Goal: Task Accomplishment & Management: Use online tool/utility

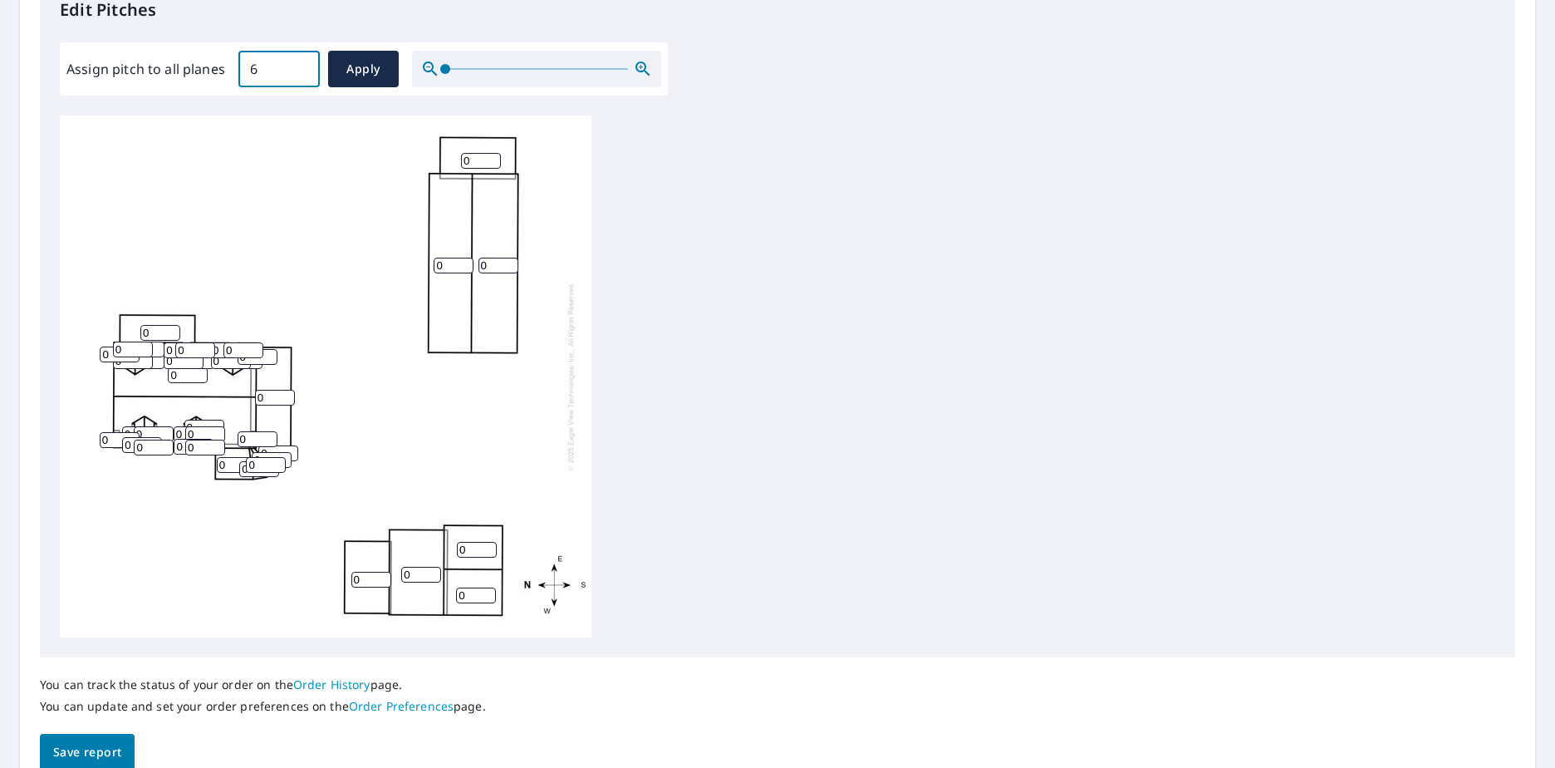
scroll to position [498, 0]
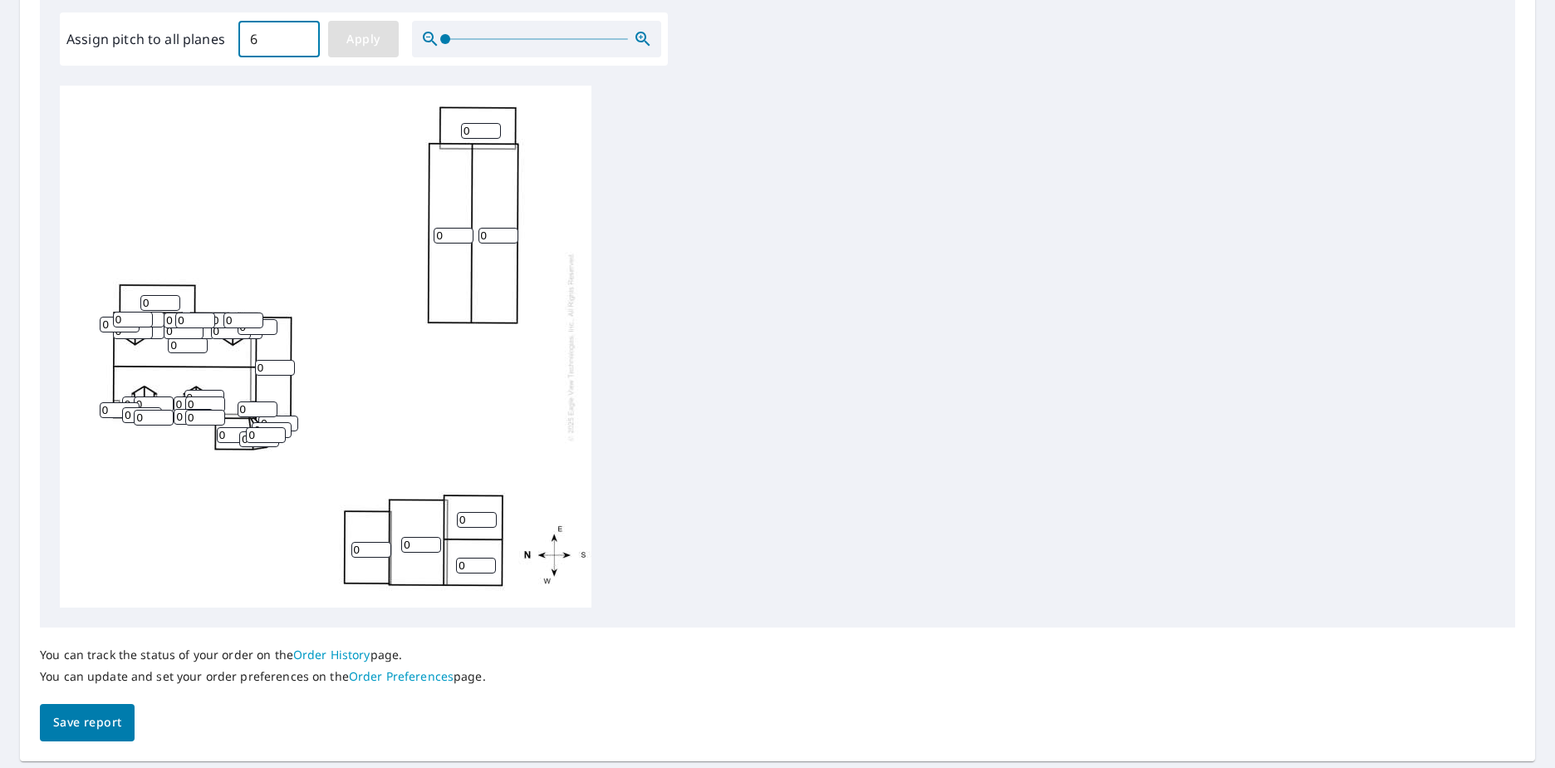
type input "6"
click at [377, 46] on span "Apply" at bounding box center [363, 39] width 44 height 21
type input "6"
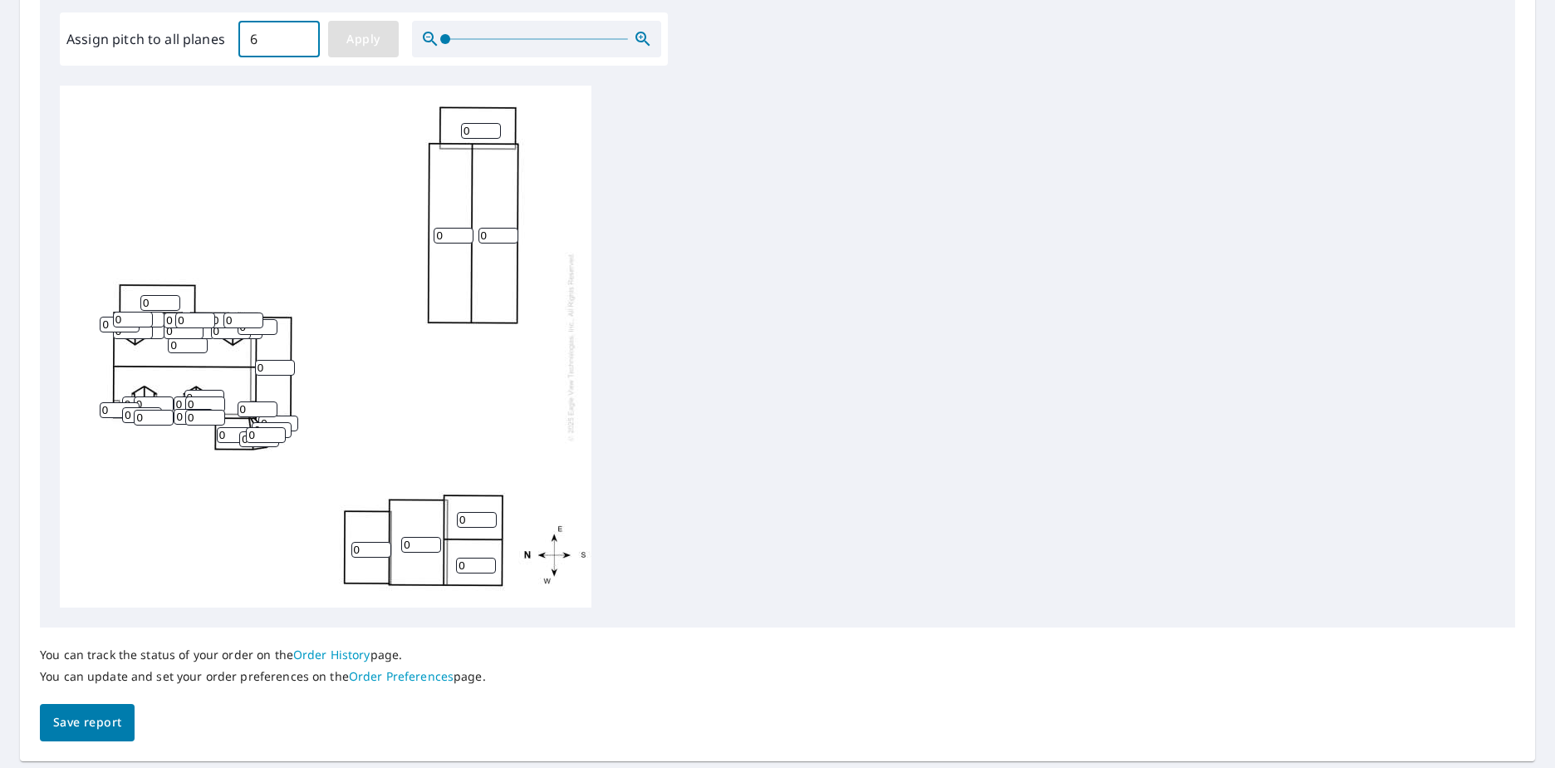
type input "6"
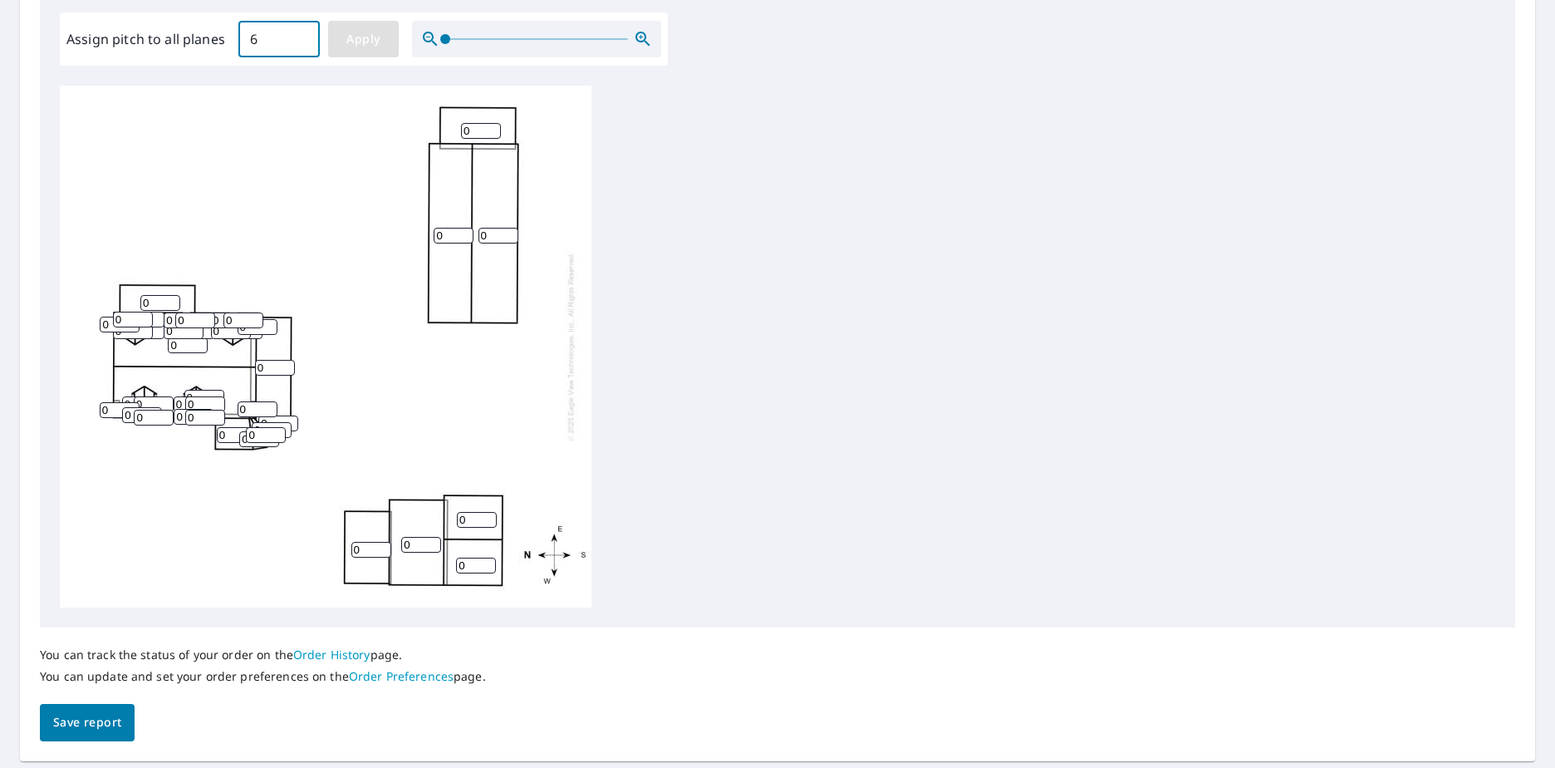
type input "6"
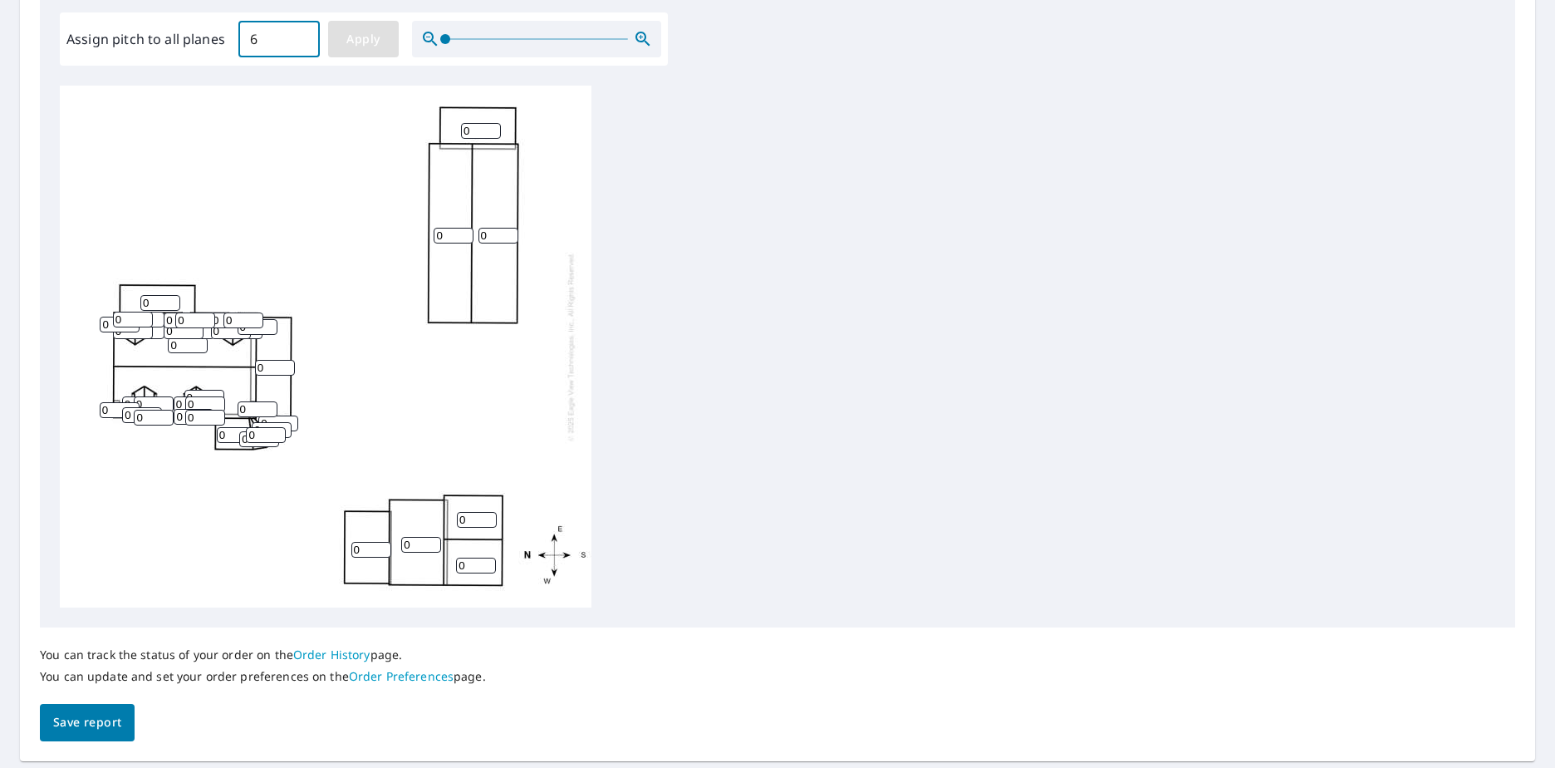
type input "6"
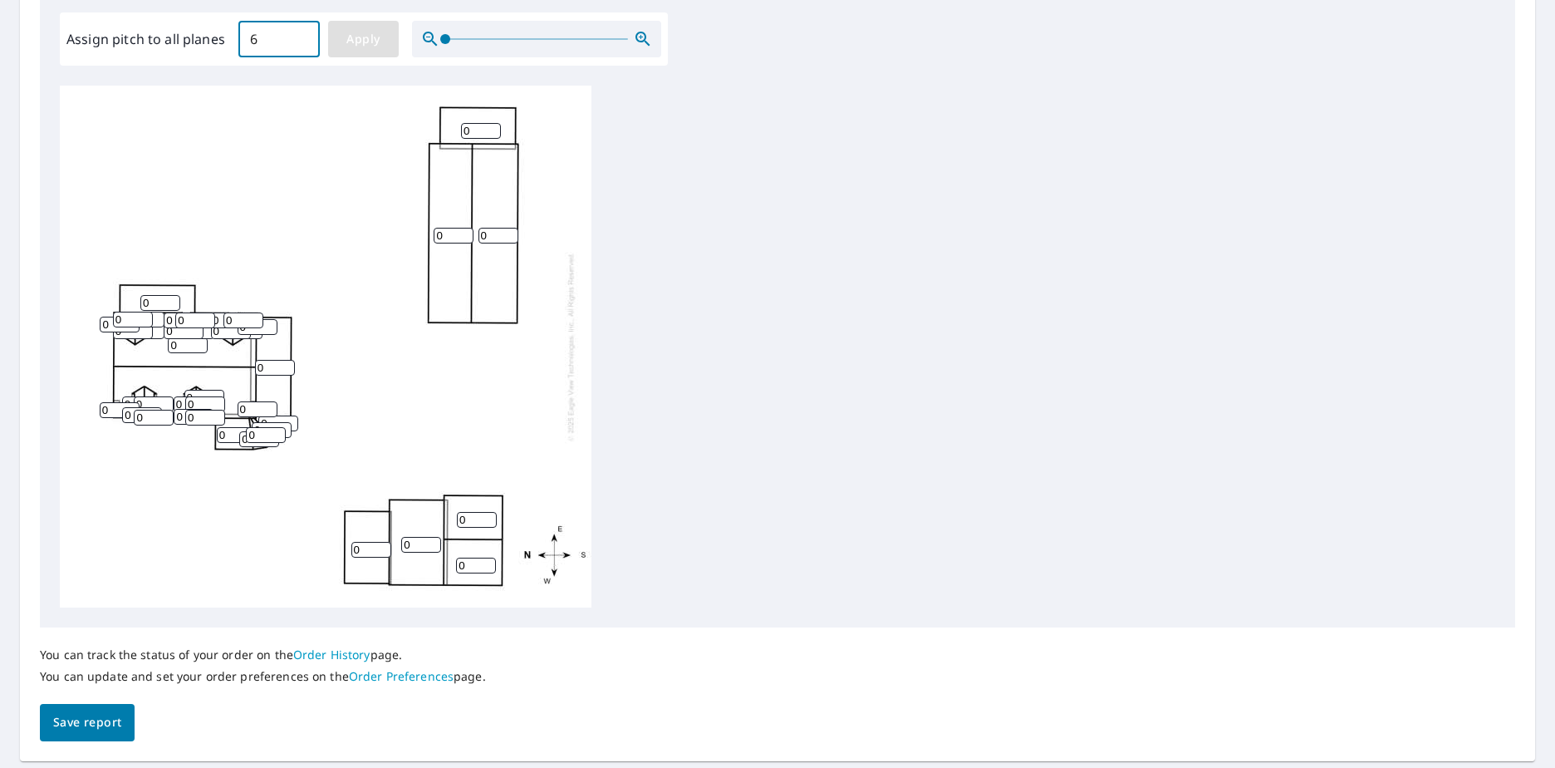
type input "6"
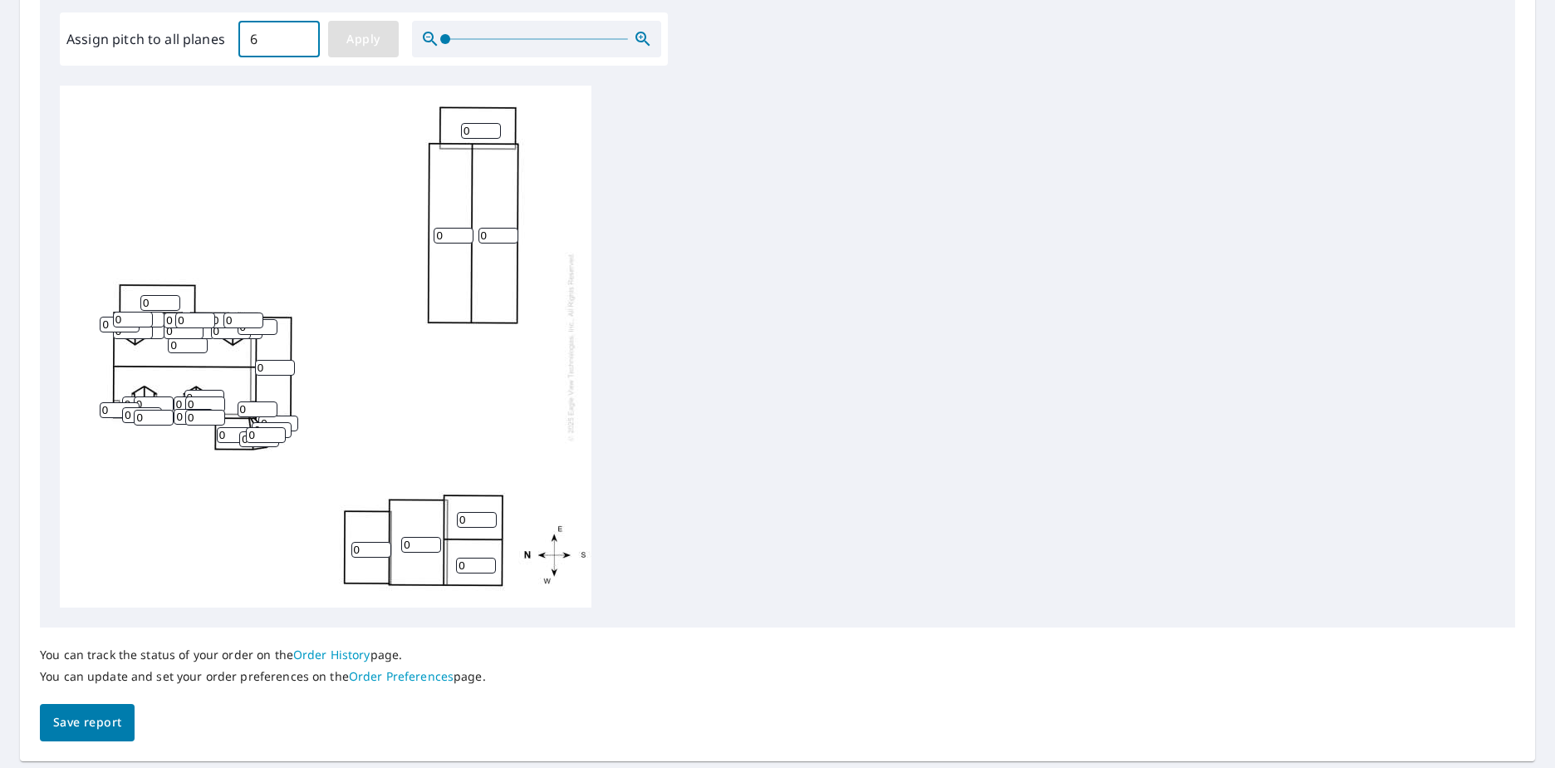
type input "6"
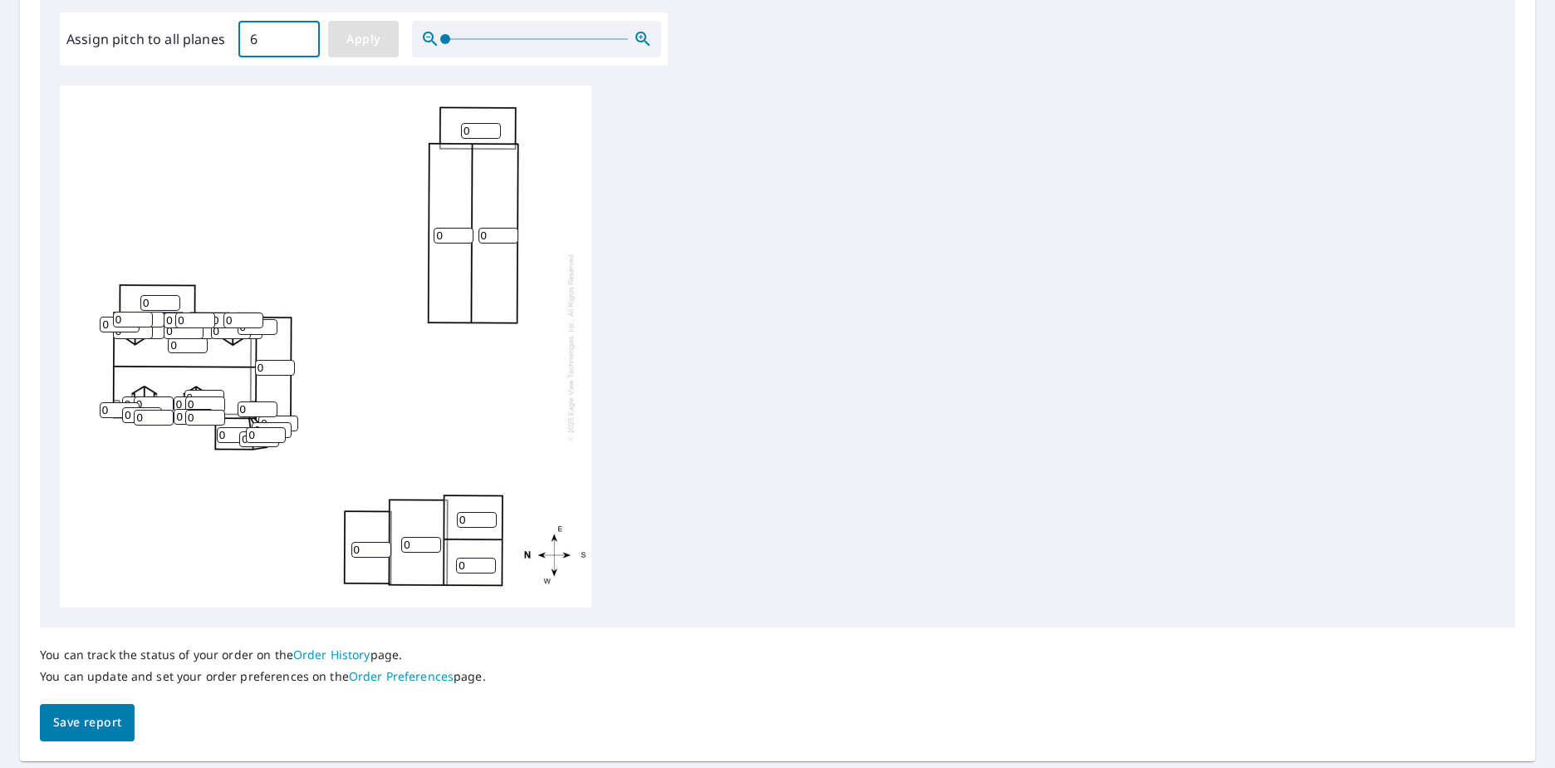
type input "6"
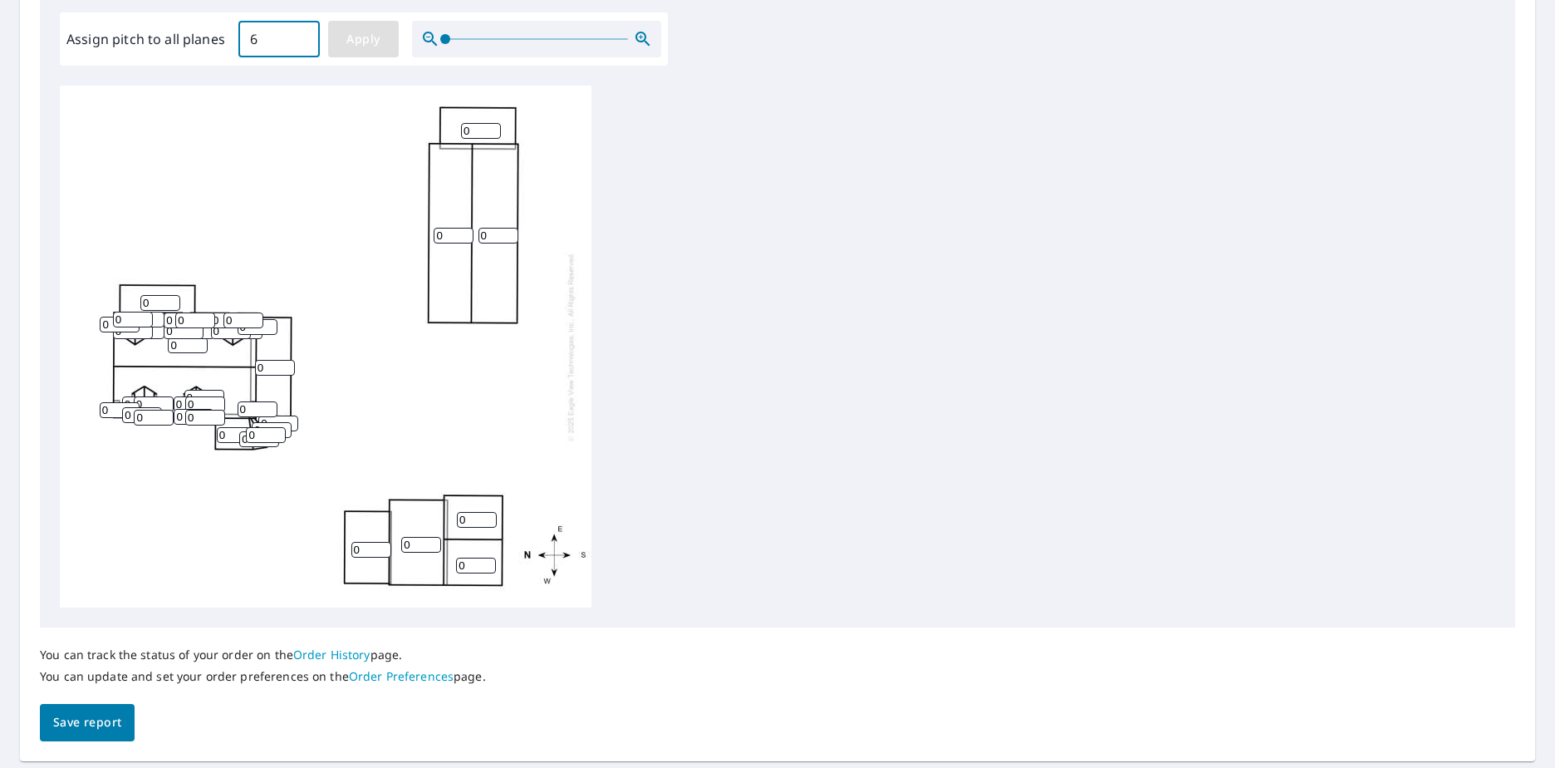
type input "6"
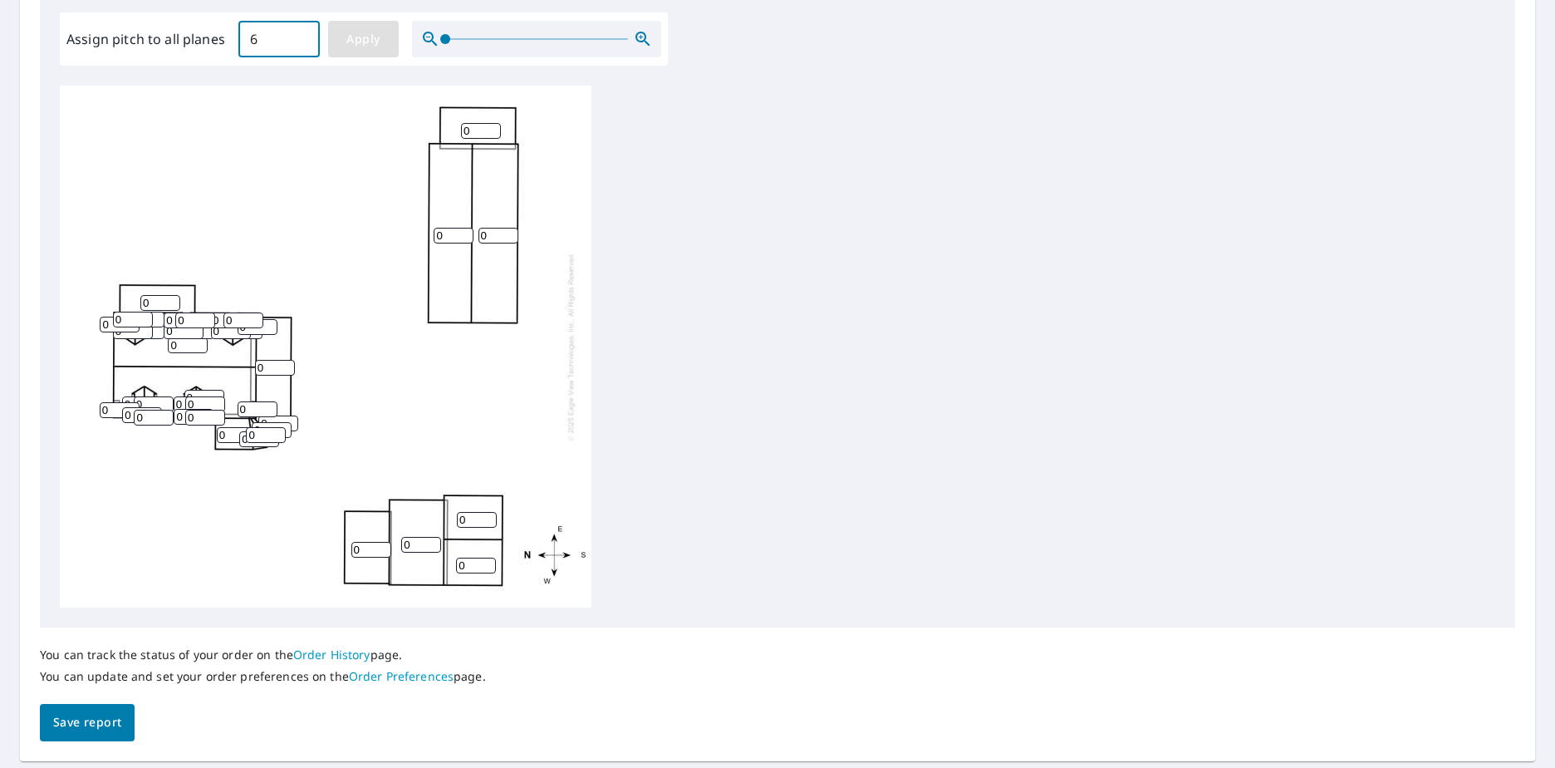
type input "6"
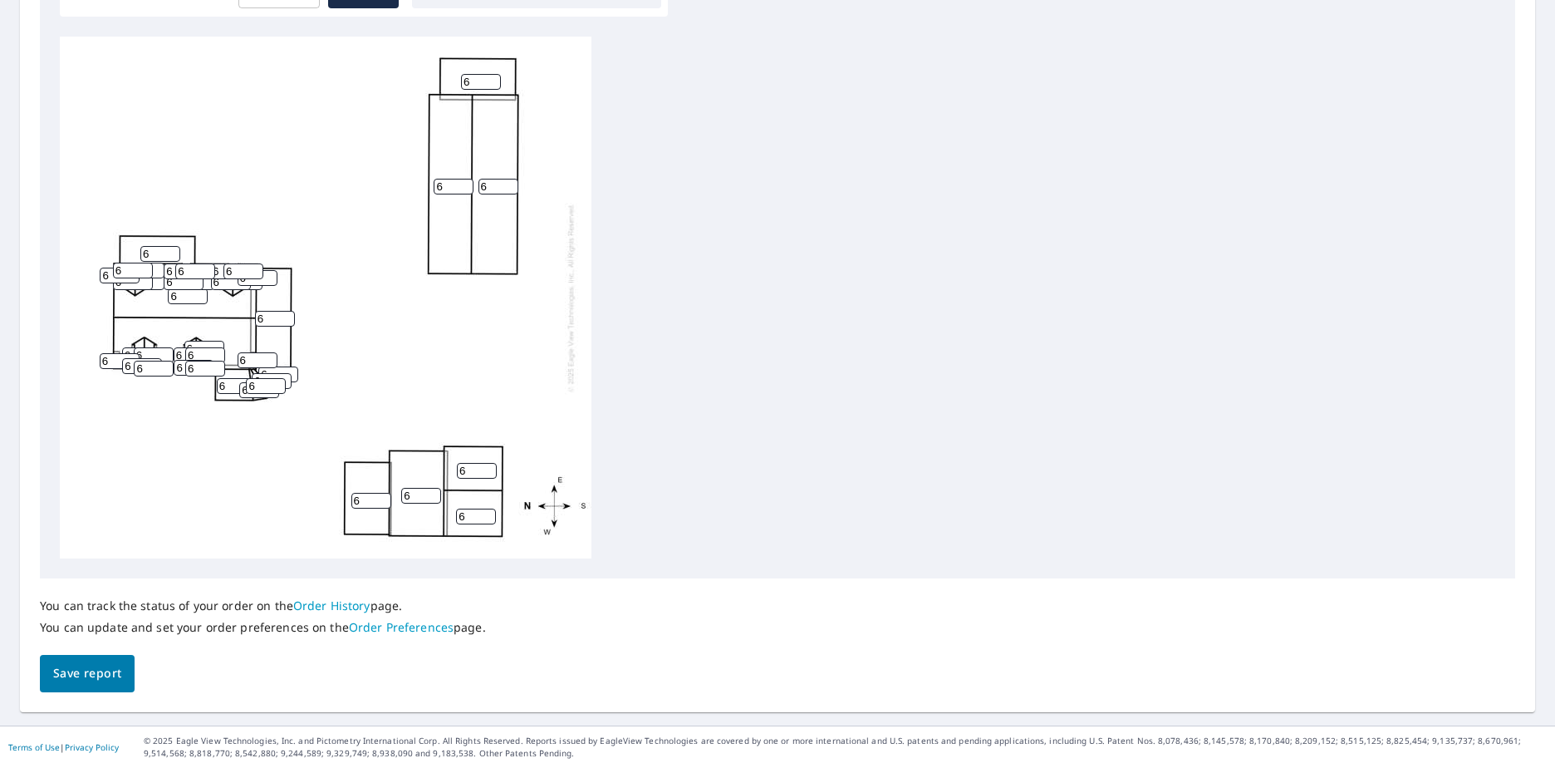
scroll to position [17, 0]
click at [98, 673] on span "Save report" at bounding box center [87, 673] width 68 height 21
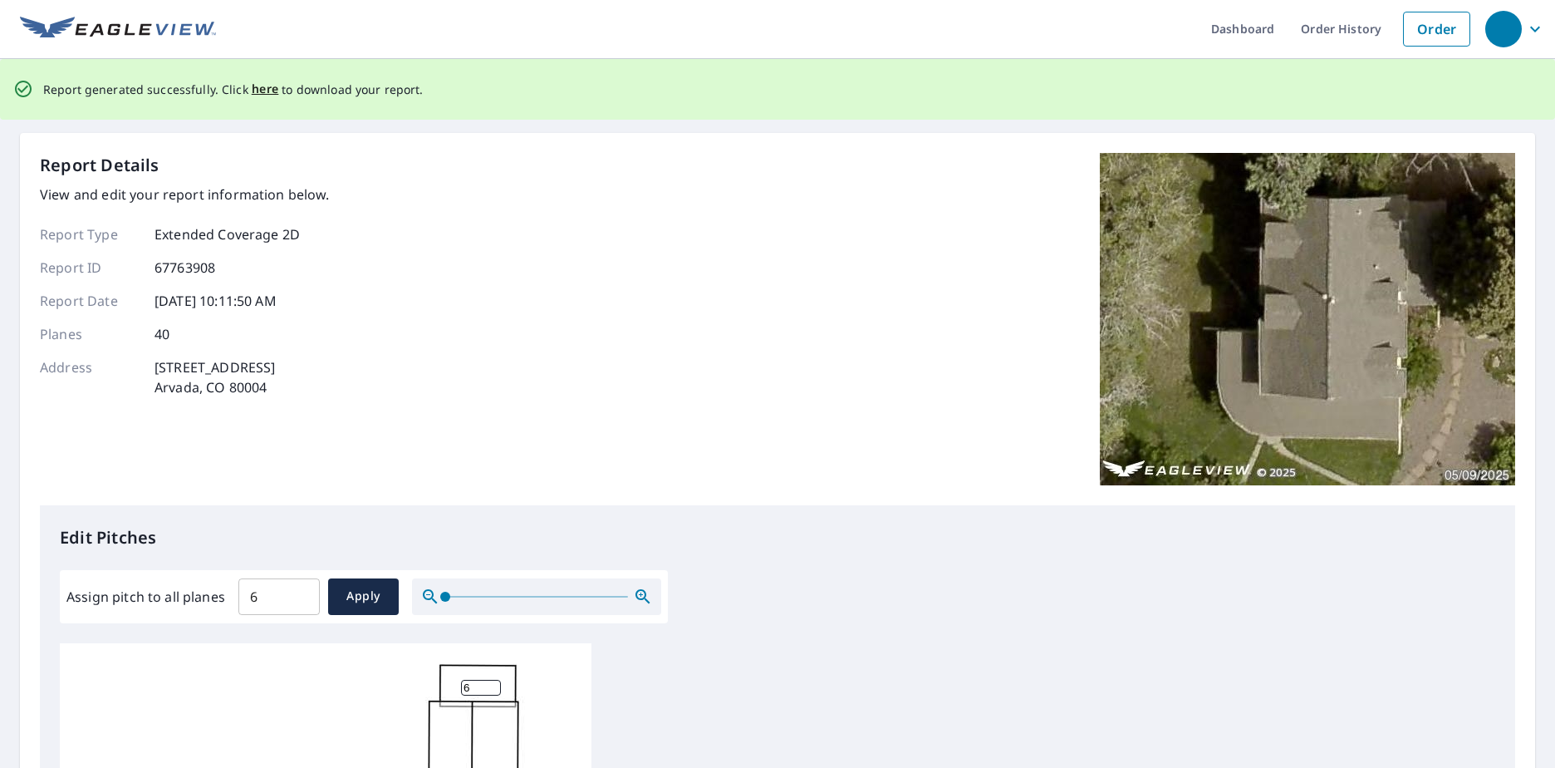
scroll to position [0, 0]
click at [257, 94] on span "here" at bounding box center [265, 91] width 27 height 21
